Goal: Task Accomplishment & Management: Use online tool/utility

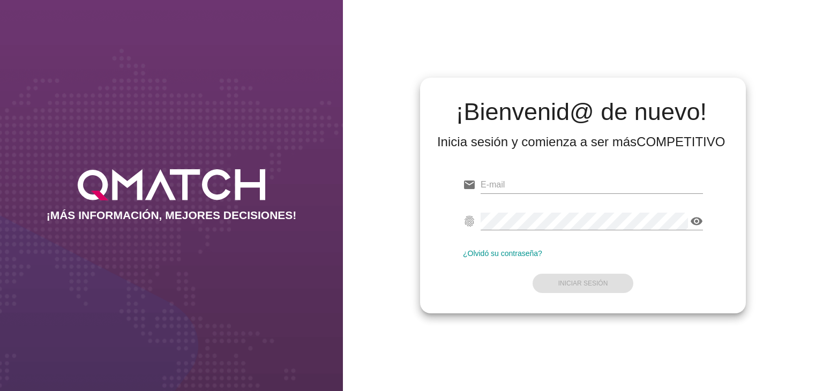
type input "[EMAIL_ADDRESS][DOMAIN_NAME]"
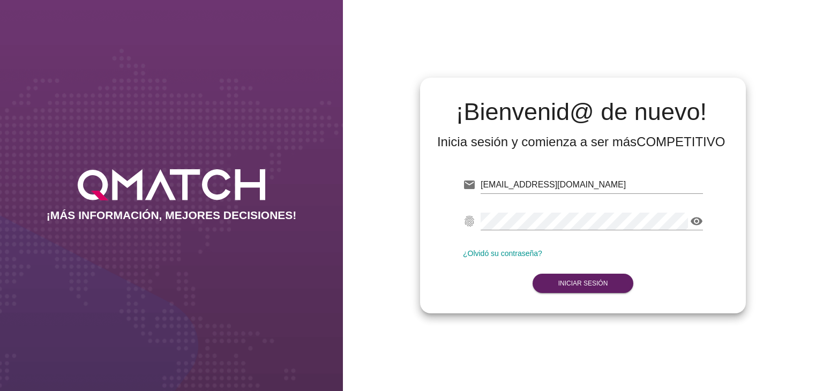
click at [568, 367] on div "¡Bienvenid@ de nuevo! Inicia sesión y comienza a ser más COMPETITIVO email [EMA…" at bounding box center [583, 195] width 480 height 391
click at [605, 277] on button "Iniciar Sesión" at bounding box center [583, 283] width 101 height 19
click at [579, 281] on strong "Iniciar Sesión" at bounding box center [583, 284] width 50 height 8
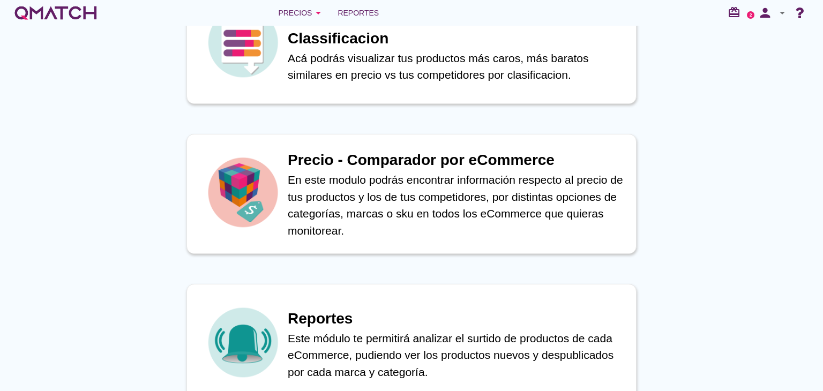
scroll to position [456, 0]
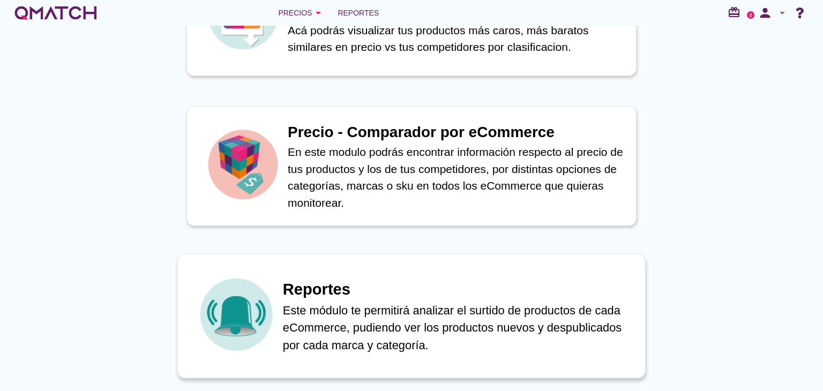
click at [478, 266] on div "Reportes Este módulo te permitirá analizar el surtido de productos de cada eCom…" at bounding box center [458, 315] width 351 height 101
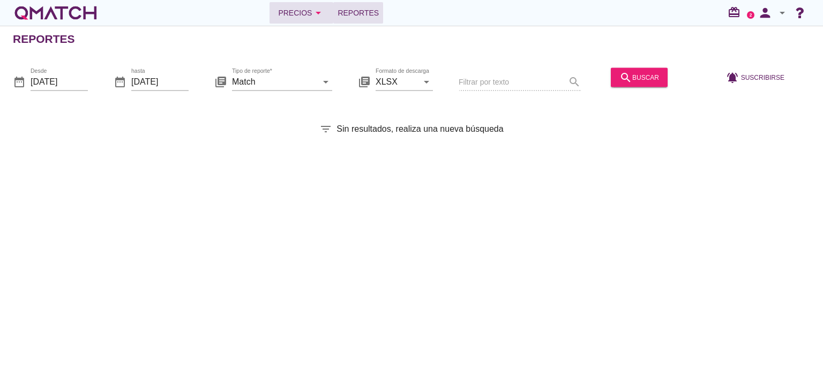
click at [311, 8] on div "Precios arrow_drop_down" at bounding box center [301, 12] width 47 height 13
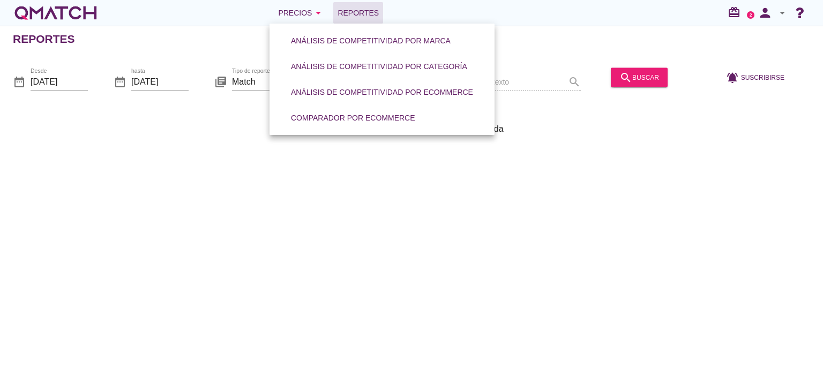
click at [359, 17] on span "Reportes" at bounding box center [358, 12] width 41 height 13
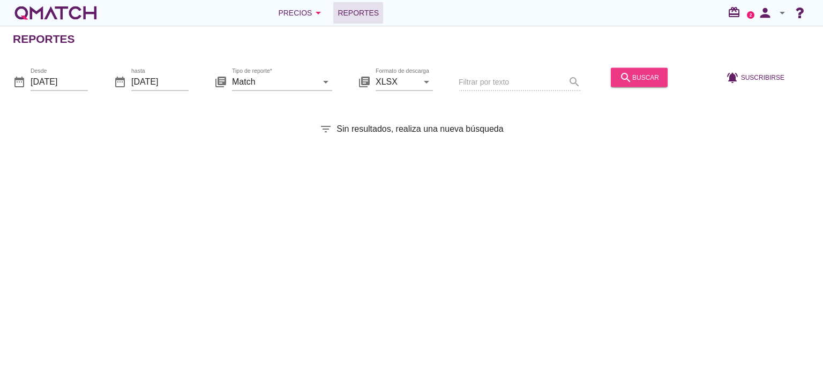
click at [620, 69] on button "search buscar" at bounding box center [639, 77] width 57 height 19
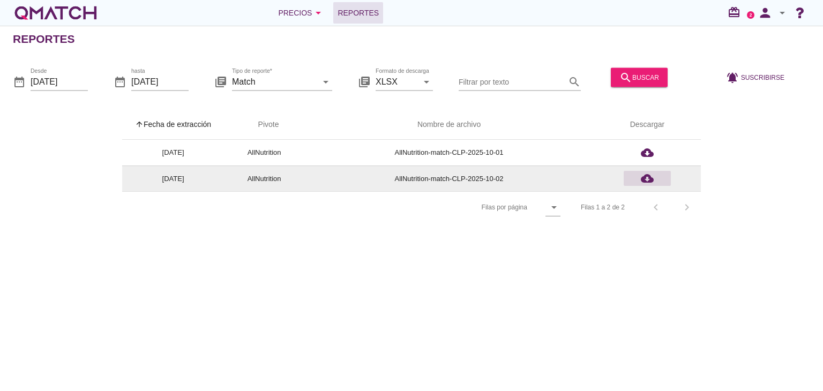
click at [645, 178] on icon "cloud_download" at bounding box center [647, 178] width 13 height 13
